Goal: Task Accomplishment & Management: Use online tool/utility

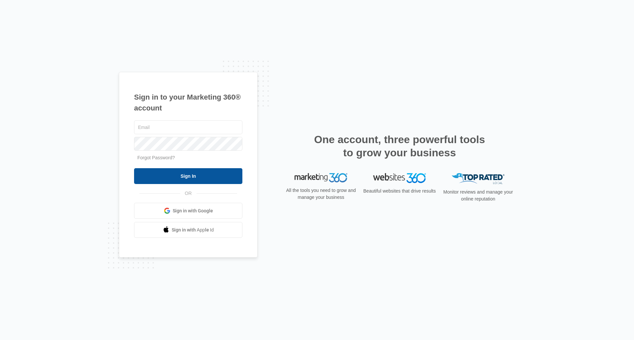
type input "[EMAIL_ADDRESS][DOMAIN_NAME]"
click at [175, 175] on input "Sign In" at bounding box center [188, 176] width 108 height 16
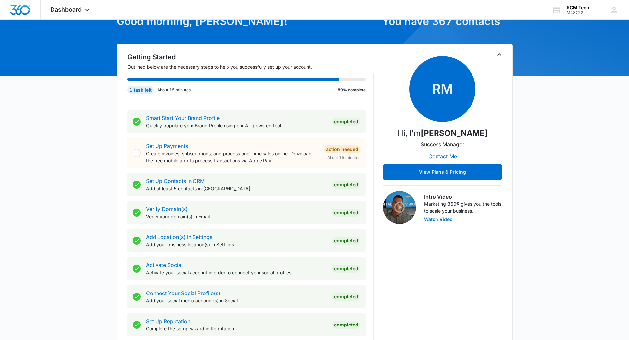
scroll to position [132, 0]
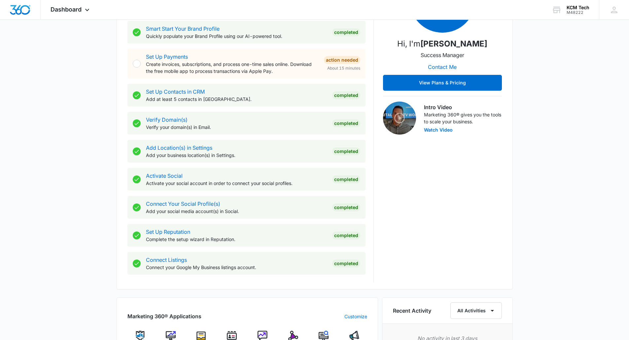
click at [289, 331] on div "Marketing 360® Applications Customize Reputation Websites Forms CRM Email Socia…" at bounding box center [248, 346] width 262 height 97
click at [291, 332] on img at bounding box center [293, 336] width 10 height 10
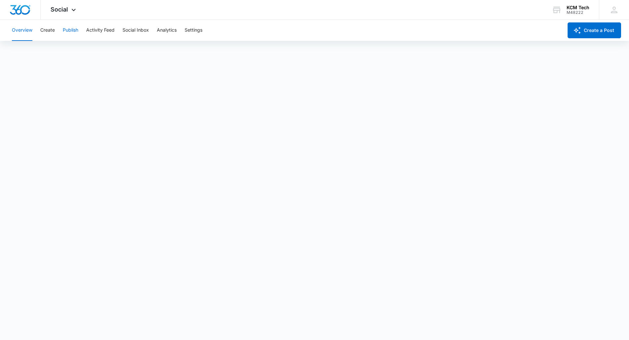
click at [72, 30] on button "Publish" at bounding box center [71, 30] width 16 height 21
click at [27, 13] on img "Dashboard" at bounding box center [20, 10] width 21 height 10
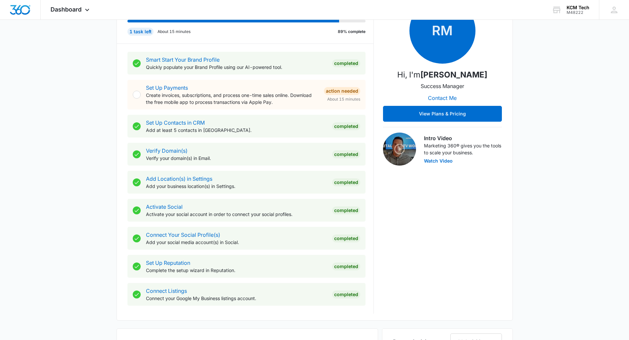
scroll to position [198, 0]
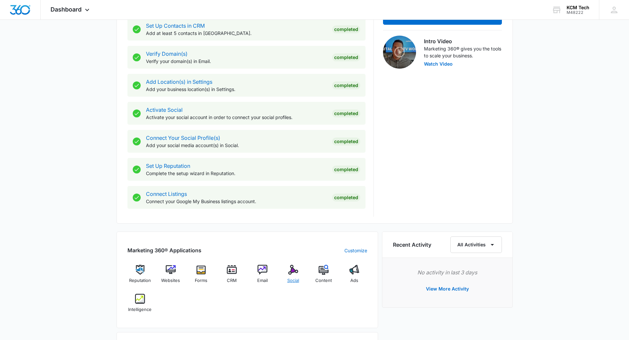
click at [293, 279] on span "Social" at bounding box center [293, 281] width 12 height 7
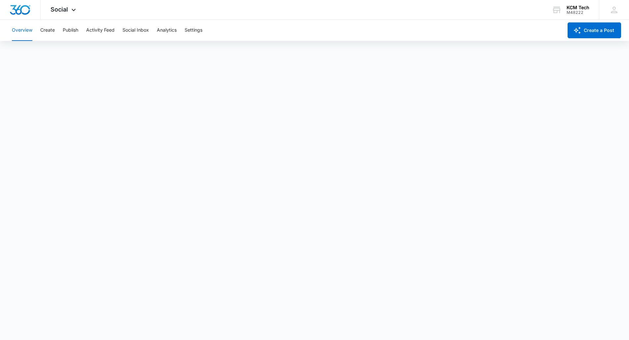
scroll to position [2, 0]
click at [578, 9] on div "KCM Tech" at bounding box center [578, 7] width 23 height 5
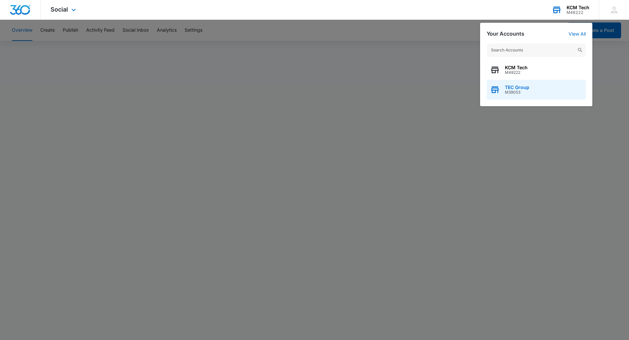
click at [525, 86] on span "TEC Group" at bounding box center [517, 87] width 24 height 5
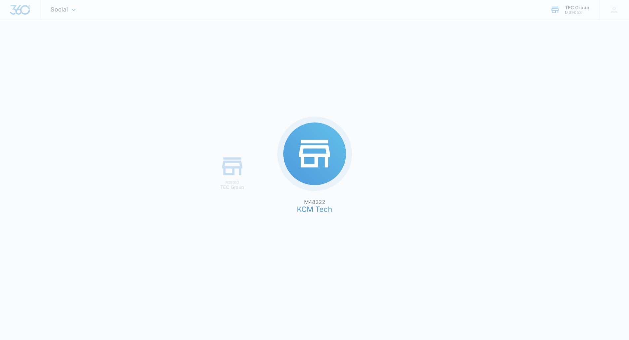
scroll to position [0, 0]
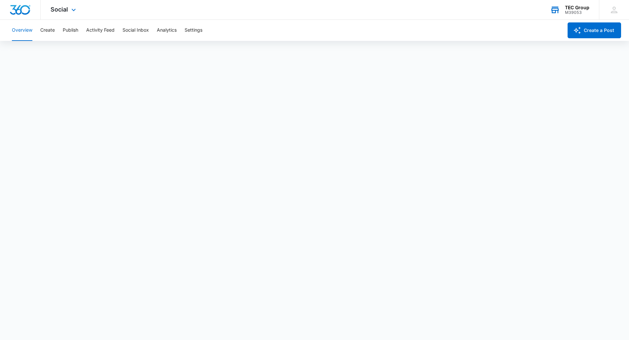
click at [33, 14] on div at bounding box center [20, 9] width 41 height 19
click at [18, 4] on div at bounding box center [20, 9] width 41 height 19
click at [10, 9] on img "Dashboard" at bounding box center [20, 10] width 21 height 10
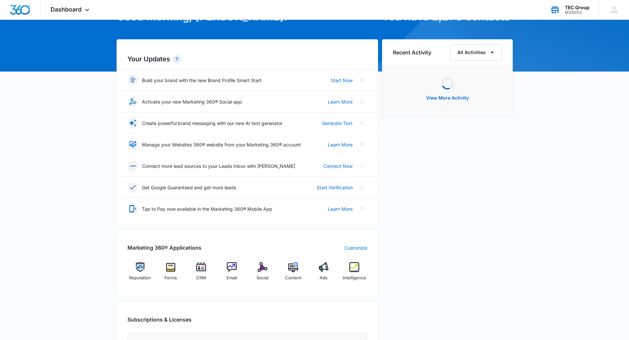
scroll to position [99, 0]
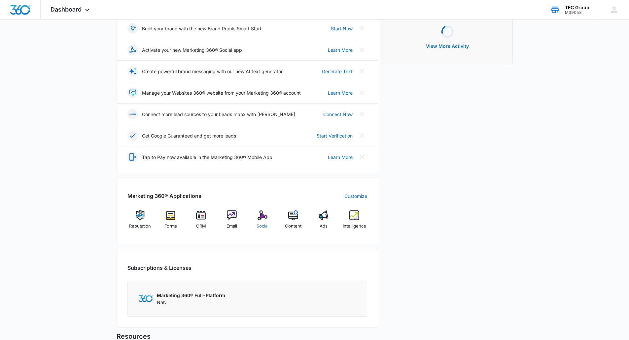
click at [260, 221] on div "Social" at bounding box center [262, 223] width 25 height 24
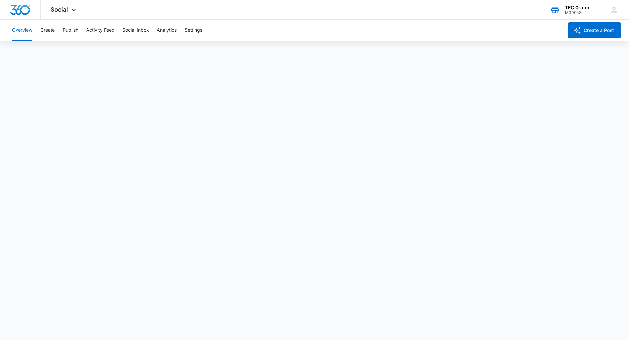
scroll to position [2, 0]
click at [22, 10] on img "Dashboard" at bounding box center [20, 10] width 21 height 10
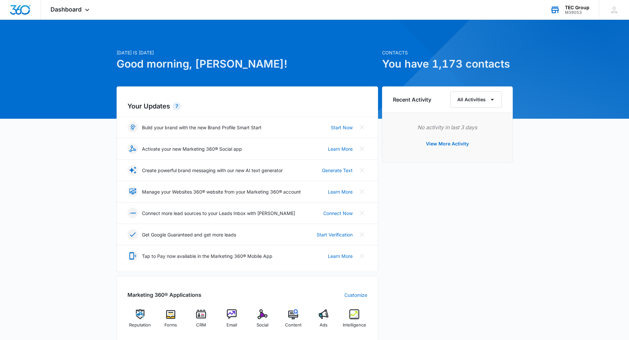
click at [578, 8] on div "TEC Group" at bounding box center [577, 7] width 24 height 5
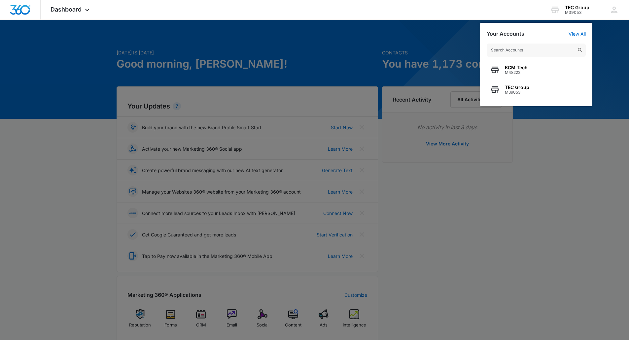
click at [610, 156] on div at bounding box center [314, 170] width 629 height 340
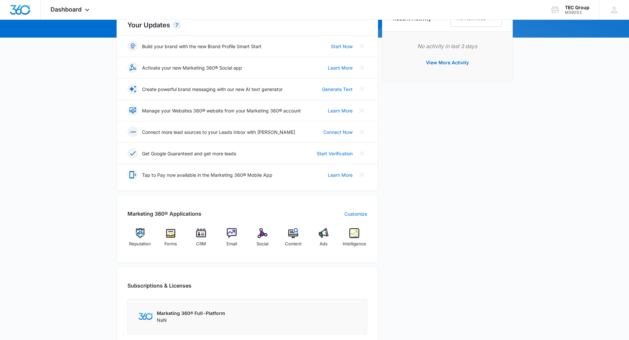
scroll to position [132, 0]
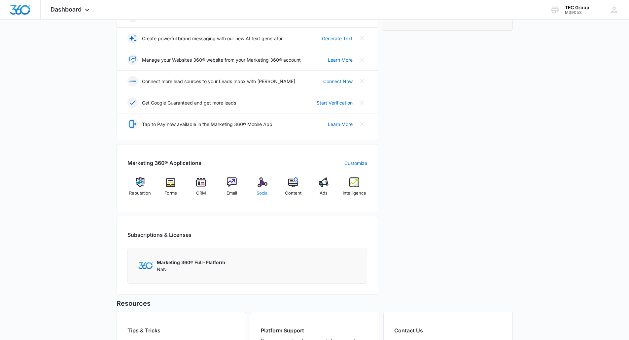
click at [268, 179] on div "Social" at bounding box center [262, 190] width 25 height 24
